Goal: Task Accomplishment & Management: Manage account settings

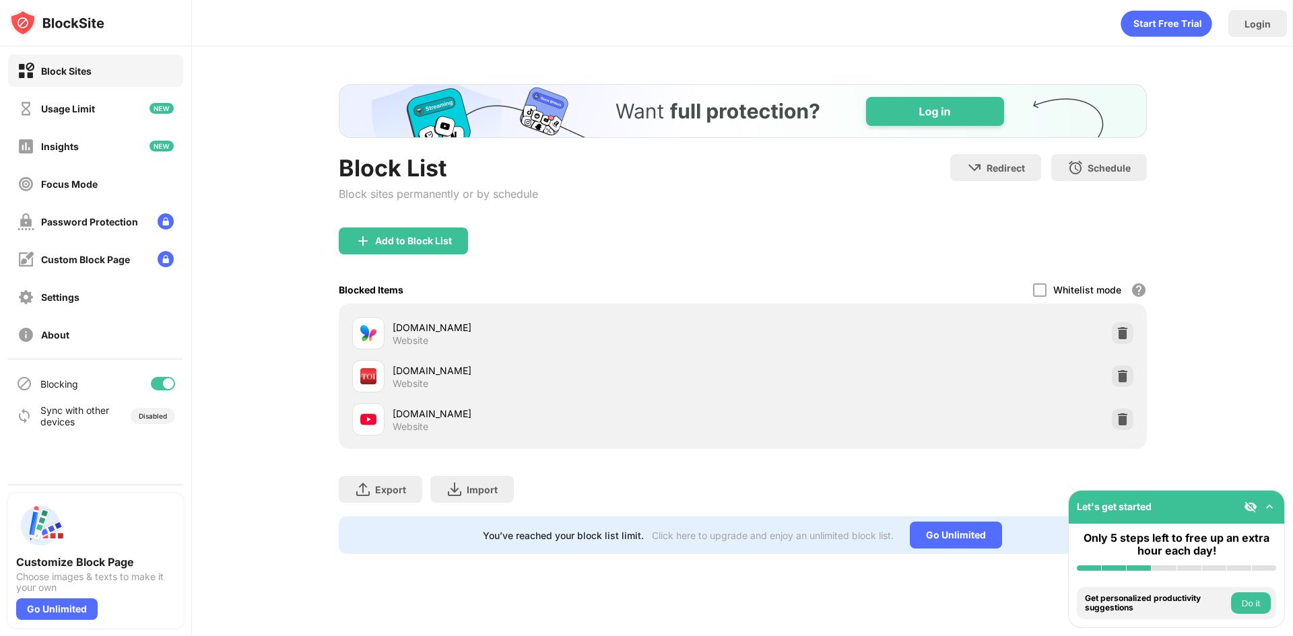
click at [1122, 424] on img at bounding box center [1122, 419] width 13 height 13
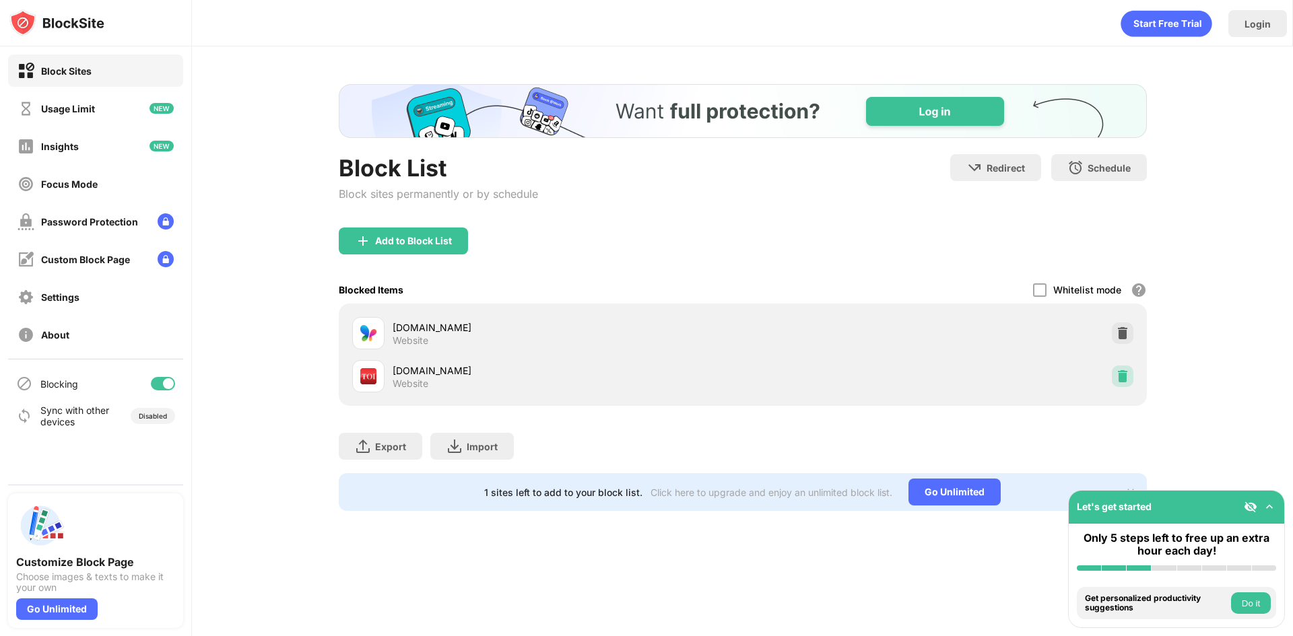
click at [1118, 377] on img at bounding box center [1122, 376] width 13 height 13
